Goal: Task Accomplishment & Management: Manage account settings

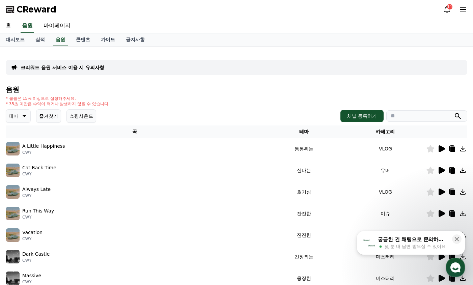
click at [444, 150] on icon at bounding box center [442, 149] width 8 height 8
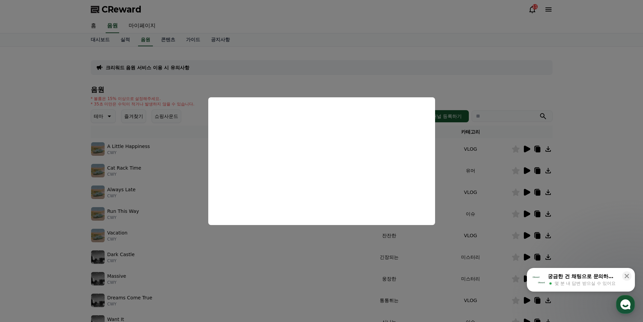
click at [222, 68] on button "close modal" at bounding box center [321, 161] width 643 height 322
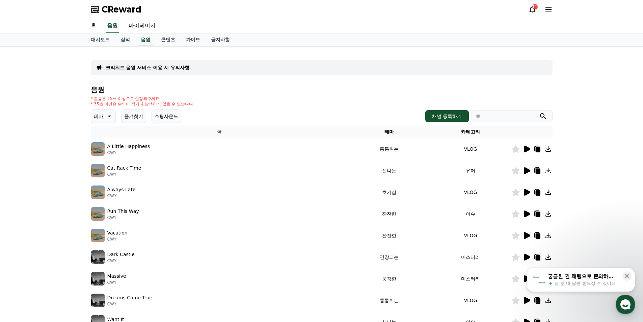
click at [288, 71] on div "크리워드 음원 서비스 이용 시 유의사항" at bounding box center [322, 67] width 462 height 15
click at [131, 113] on button "즐겨찾기" at bounding box center [133, 116] width 25 height 14
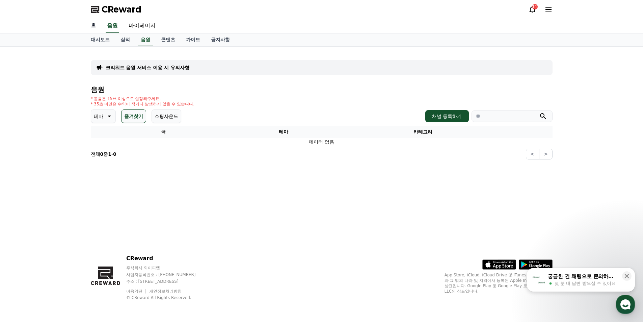
click at [91, 27] on link "홈" at bounding box center [93, 26] width 16 height 14
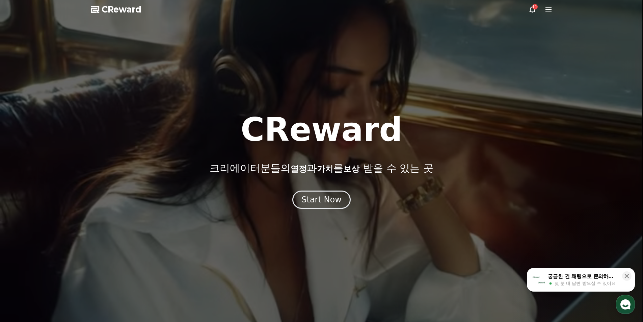
click at [473, 8] on div "11" at bounding box center [541, 9] width 24 height 8
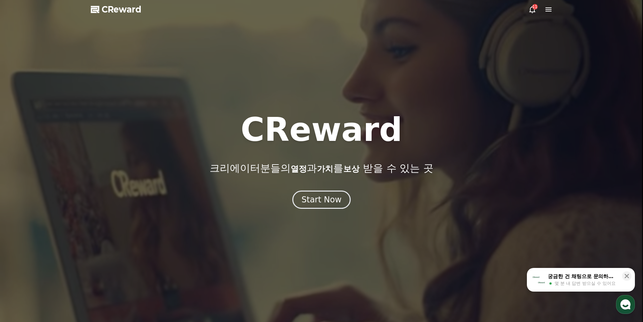
click at [473, 7] on div "11" at bounding box center [535, 6] width 5 height 5
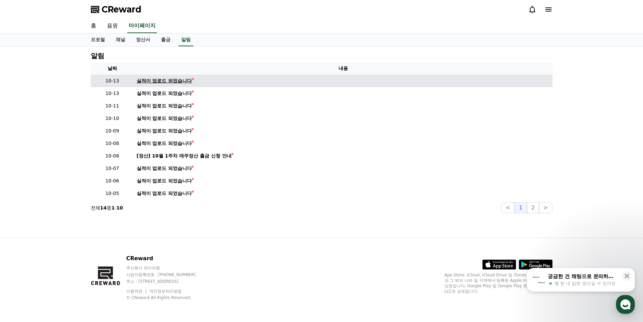
click at [176, 82] on div "실적이 업로드 되었습니다" at bounding box center [164, 80] width 55 height 7
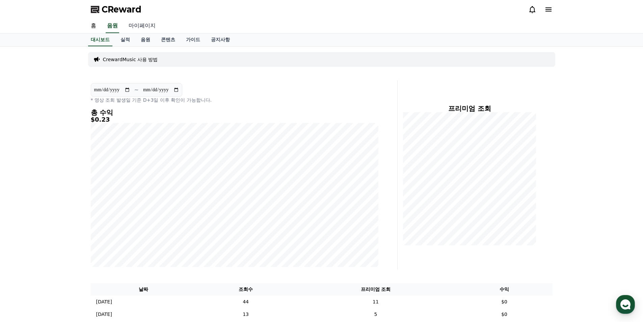
click at [137, 24] on link "마이페이지" at bounding box center [142, 26] width 38 height 14
select select "**********"
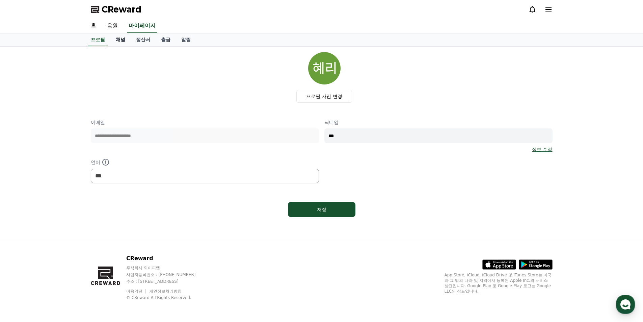
click at [121, 42] on link "채널" at bounding box center [120, 39] width 20 height 13
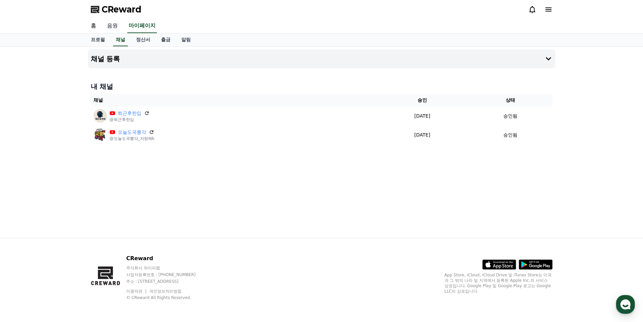
click at [109, 28] on link "음원" at bounding box center [113, 26] width 22 height 14
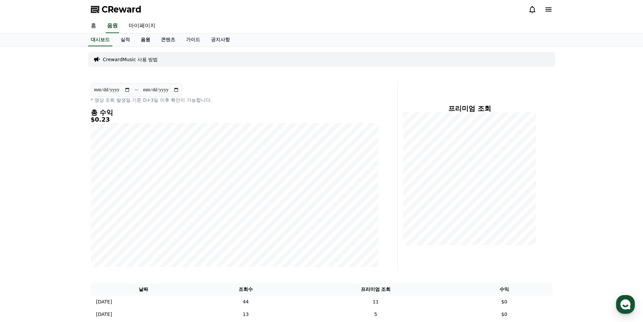
click at [139, 40] on link "음원" at bounding box center [145, 39] width 20 height 13
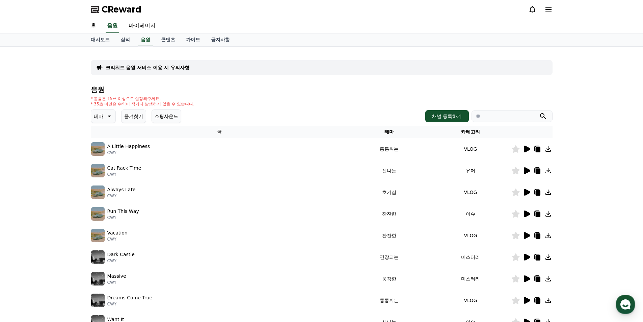
click at [473, 116] on input "search" at bounding box center [512, 115] width 81 height 11
type input "*****"
click at [473, 112] on button "submit" at bounding box center [543, 116] width 8 height 8
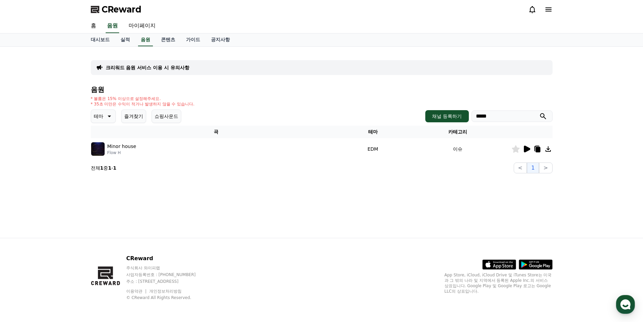
click at [473, 150] on icon at bounding box center [516, 148] width 8 height 7
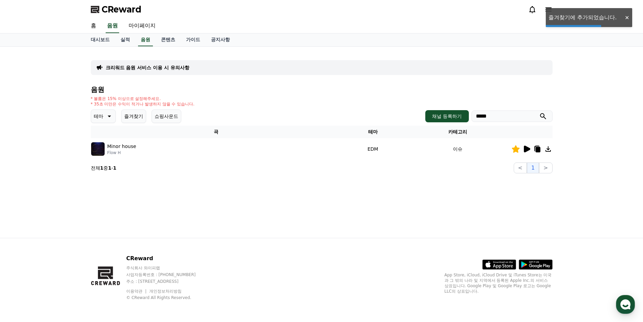
click at [473, 151] on icon at bounding box center [538, 149] width 5 height 5
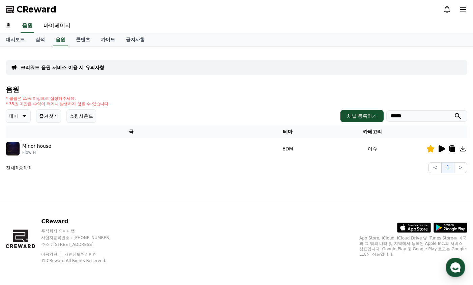
click at [452, 150] on icon at bounding box center [453, 149] width 5 height 5
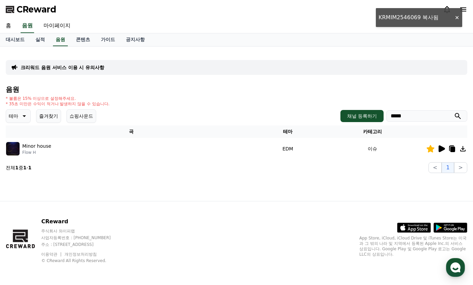
drag, startPoint x: 405, startPoint y: 20, endPoint x: 378, endPoint y: 20, distance: 27.0
click at [378, 20] on div "홈 음원 마이페이지" at bounding box center [236, 26] width 473 height 14
